Goal: Check status

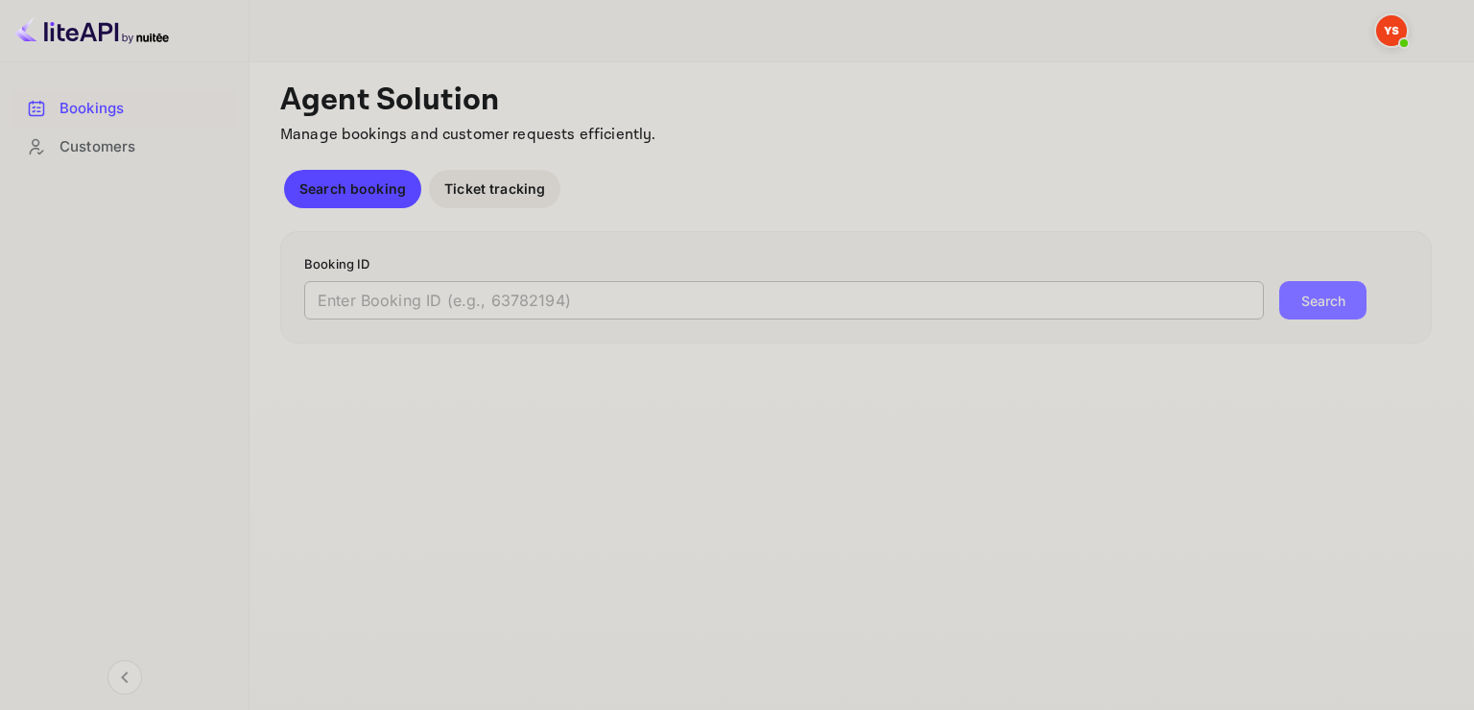
drag, startPoint x: 0, startPoint y: 0, endPoint x: 401, endPoint y: 305, distance: 504.1
click at [401, 309] on input "text" at bounding box center [784, 300] width 960 height 38
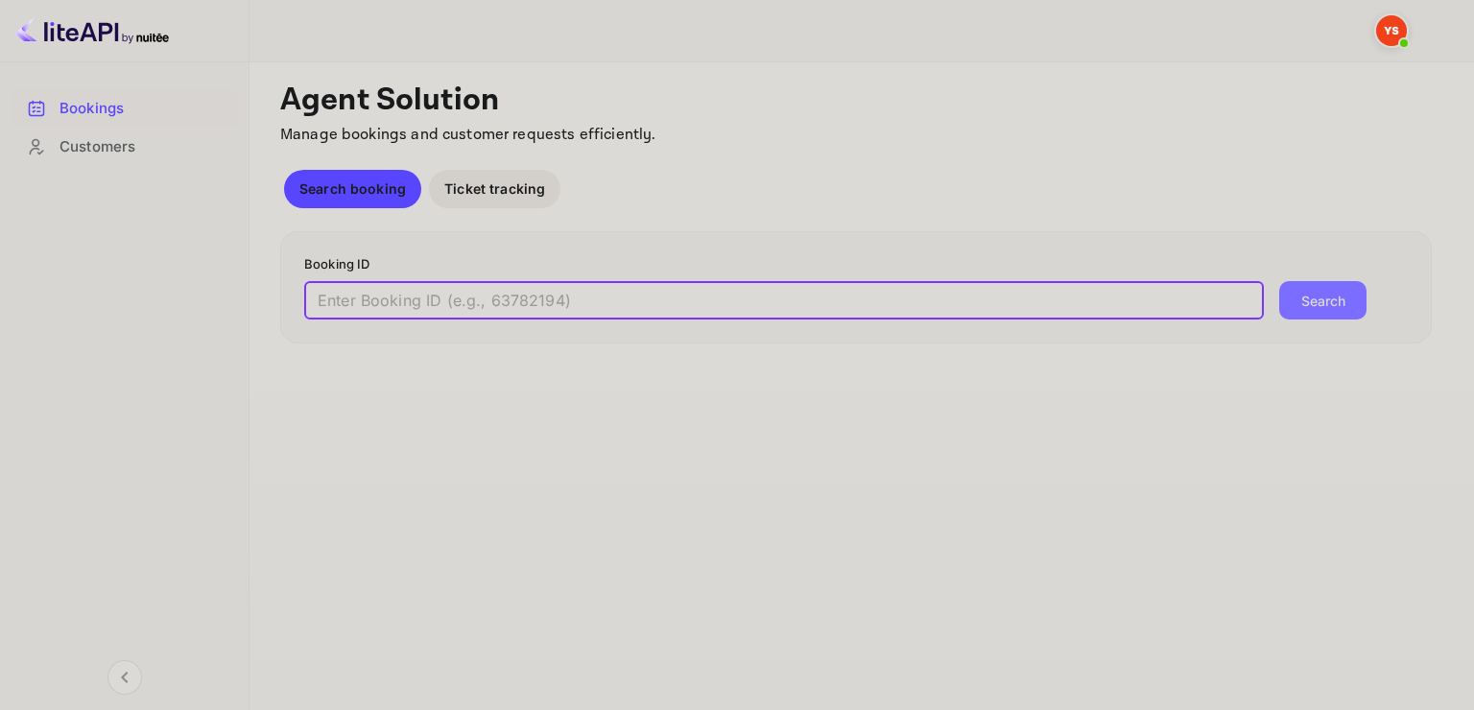
paste input "9117533"
type input "9117533"
click at [1279, 281] on button "Search" at bounding box center [1322, 300] width 87 height 38
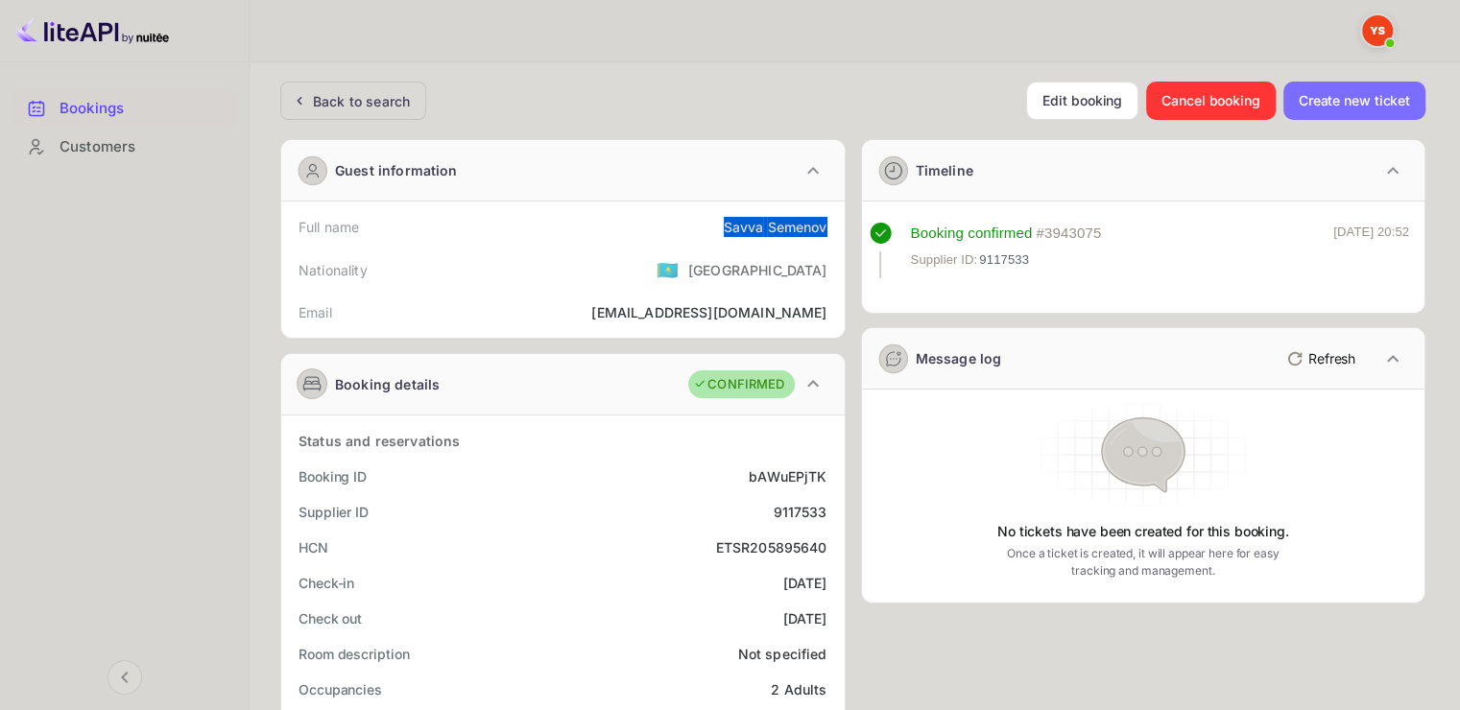
drag, startPoint x: 718, startPoint y: 221, endPoint x: 831, endPoint y: 223, distance: 113.3
click at [831, 223] on div "Full name [PERSON_NAME]" at bounding box center [563, 227] width 548 height 36
copy div "[PERSON_NAME]"
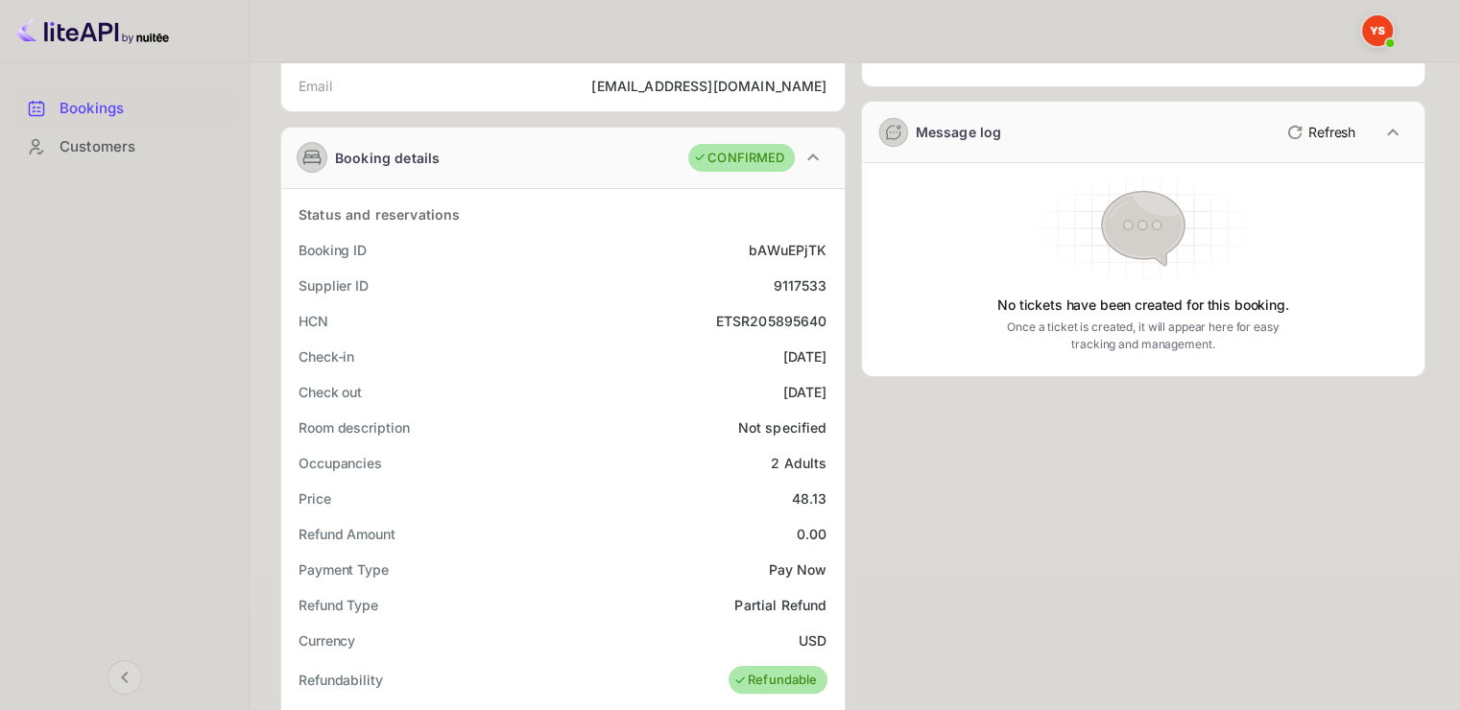
scroll to position [288, 0]
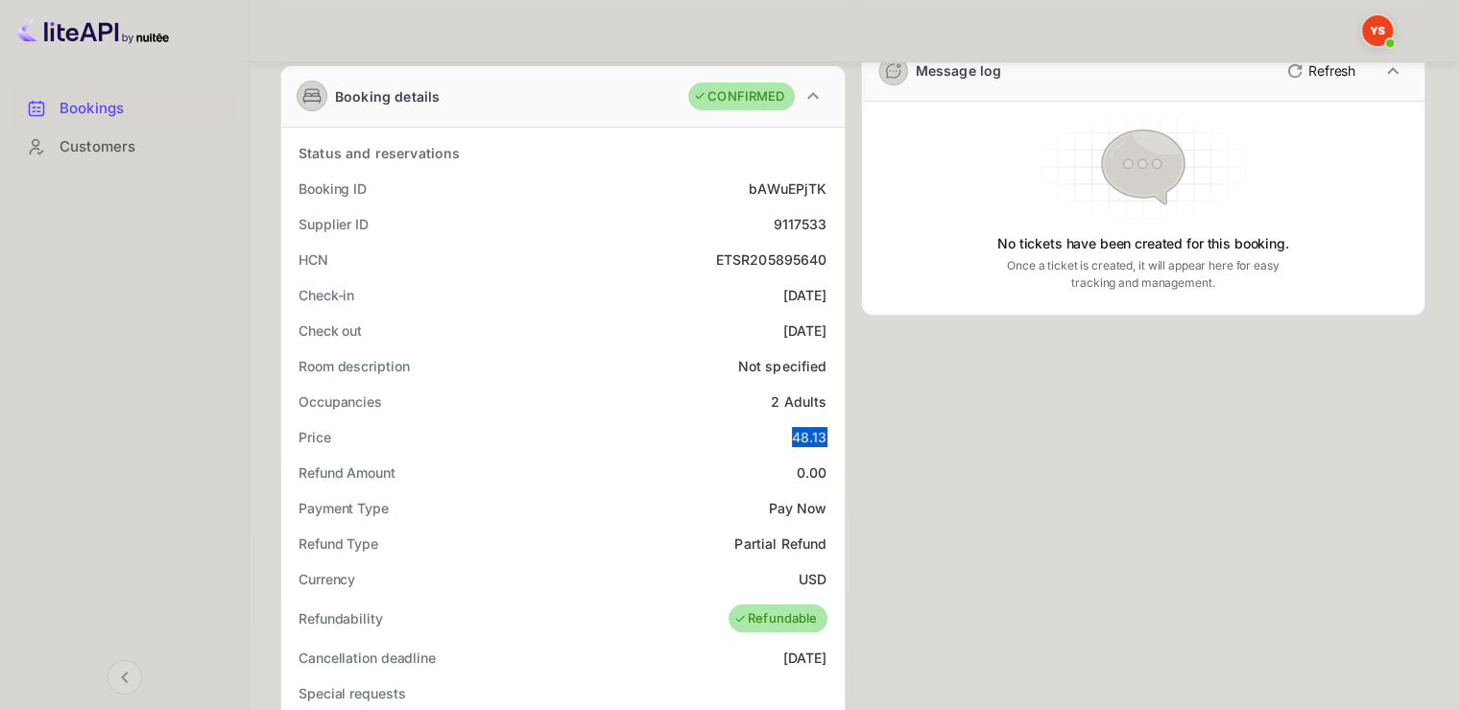
drag, startPoint x: 786, startPoint y: 434, endPoint x: 825, endPoint y: 432, distance: 39.4
click at [825, 432] on div "Price 48.13" at bounding box center [563, 437] width 548 height 36
copy div "48.13"
